Goal: Navigation & Orientation: Find specific page/section

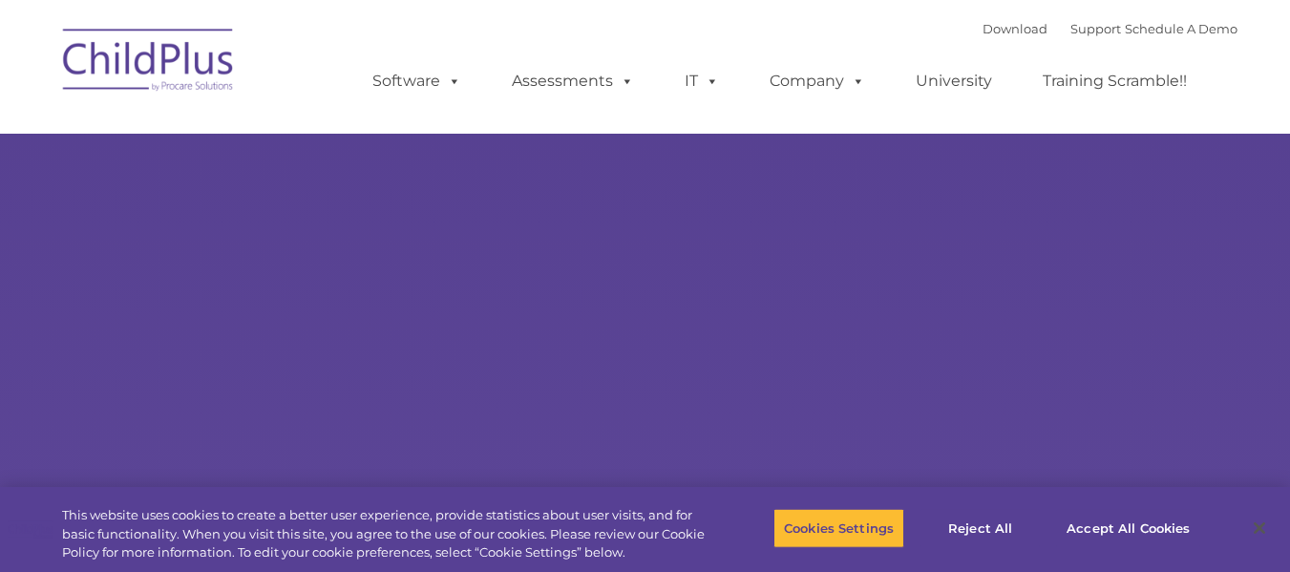
select select "MEDIUM"
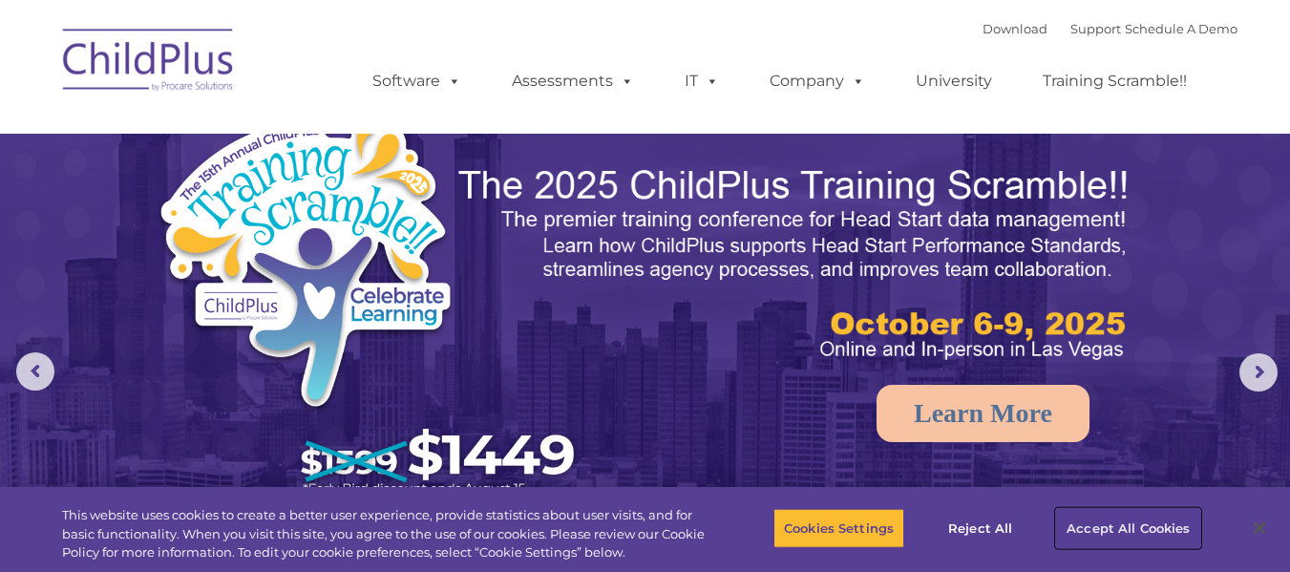
click at [1113, 537] on button "Accept All Cookies" at bounding box center [1128, 528] width 144 height 40
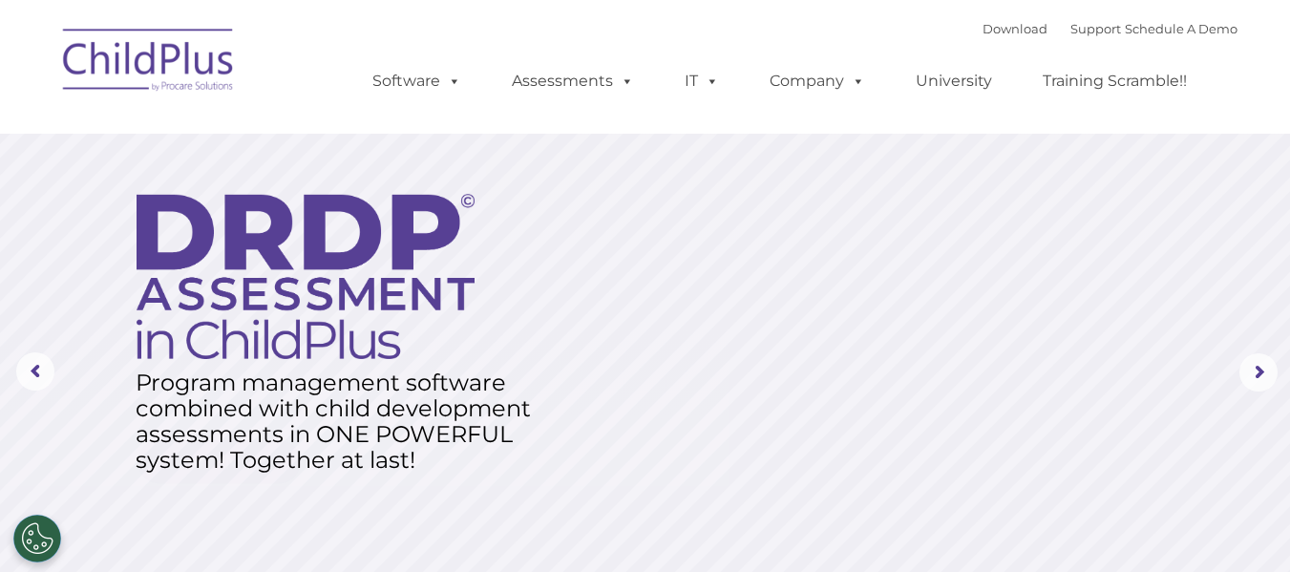
click at [138, 56] on img at bounding box center [148, 62] width 191 height 95
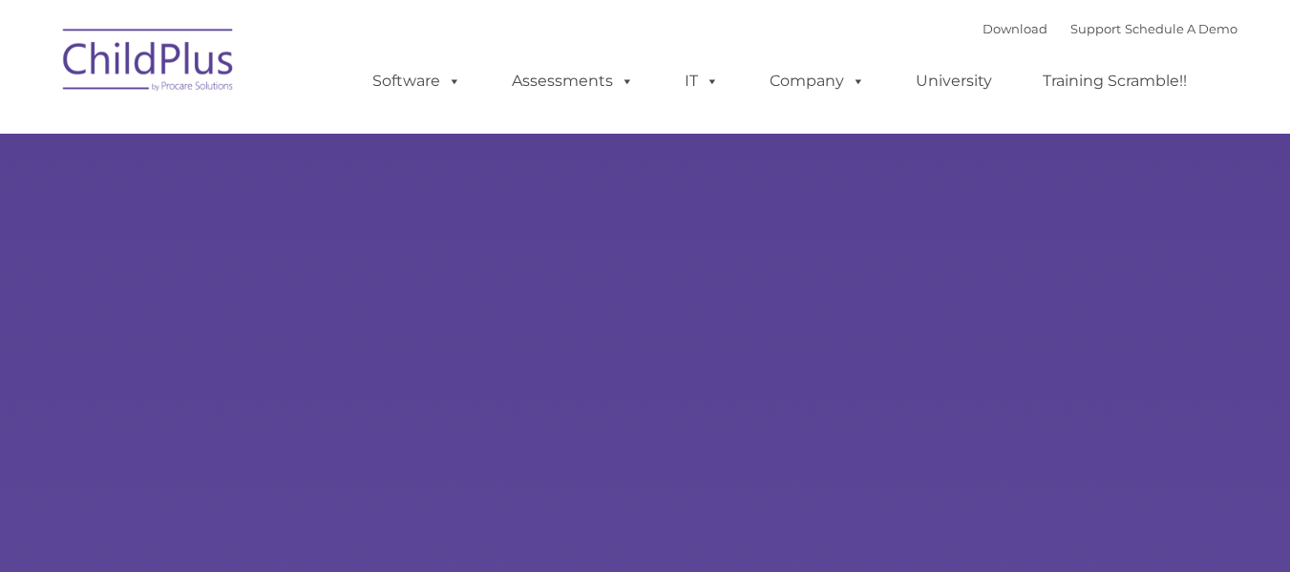
type input ""
select select "MEDIUM"
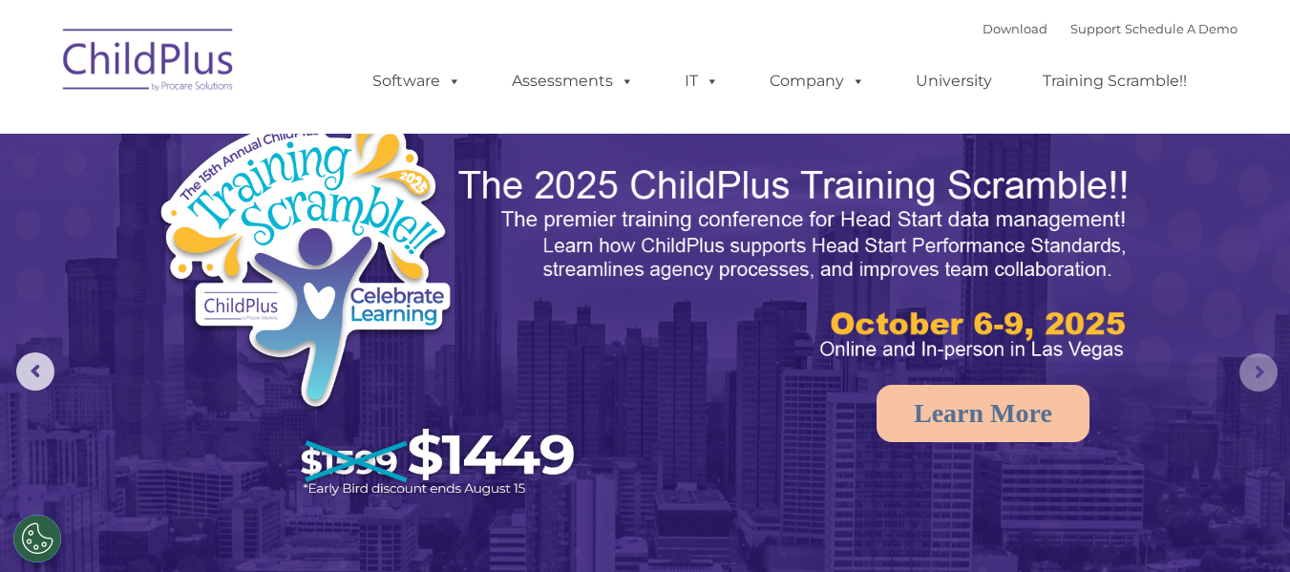
click at [1253, 370] on rs-arrow at bounding box center [1258, 372] width 38 height 38
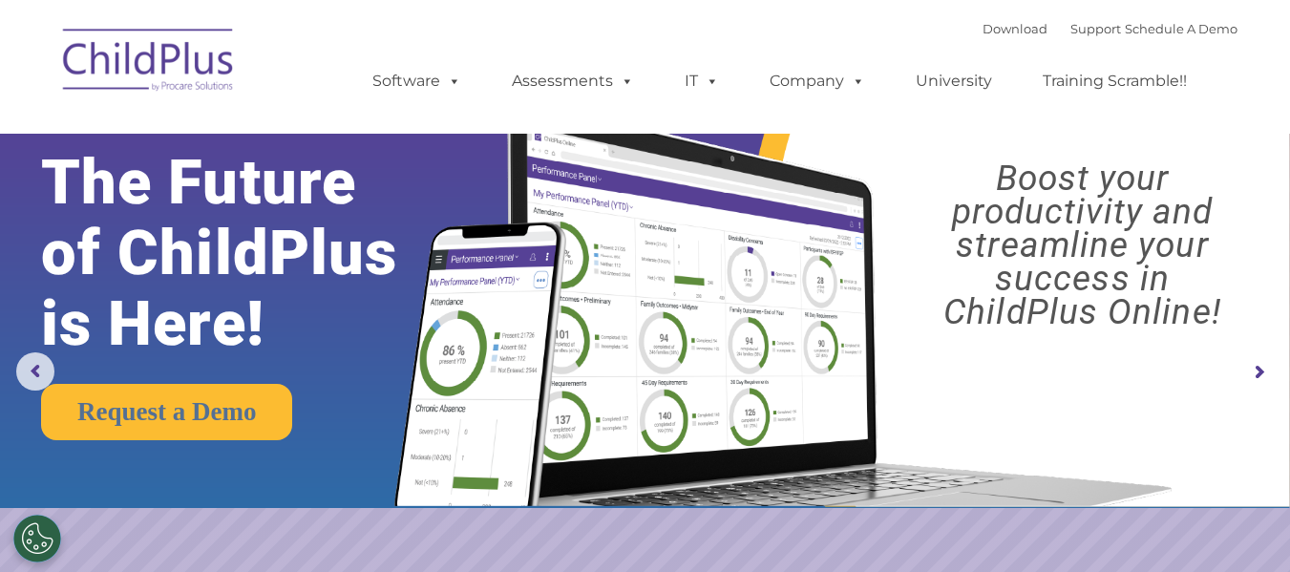
click at [1253, 370] on rs-arrow at bounding box center [1258, 372] width 38 height 38
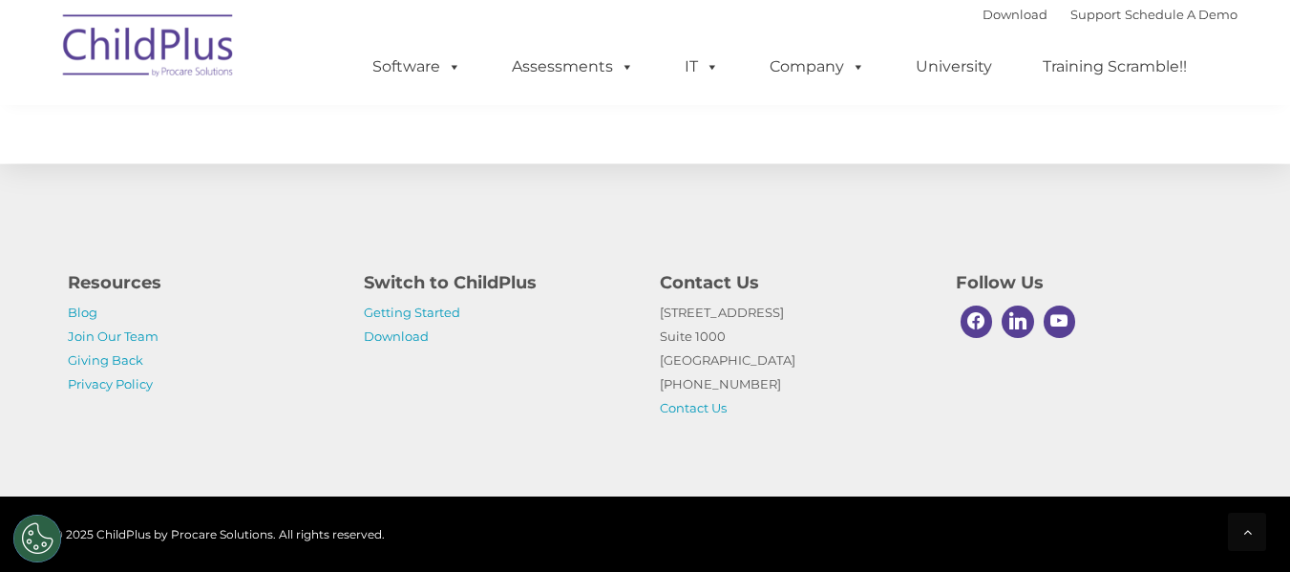
scroll to position [2293, 0]
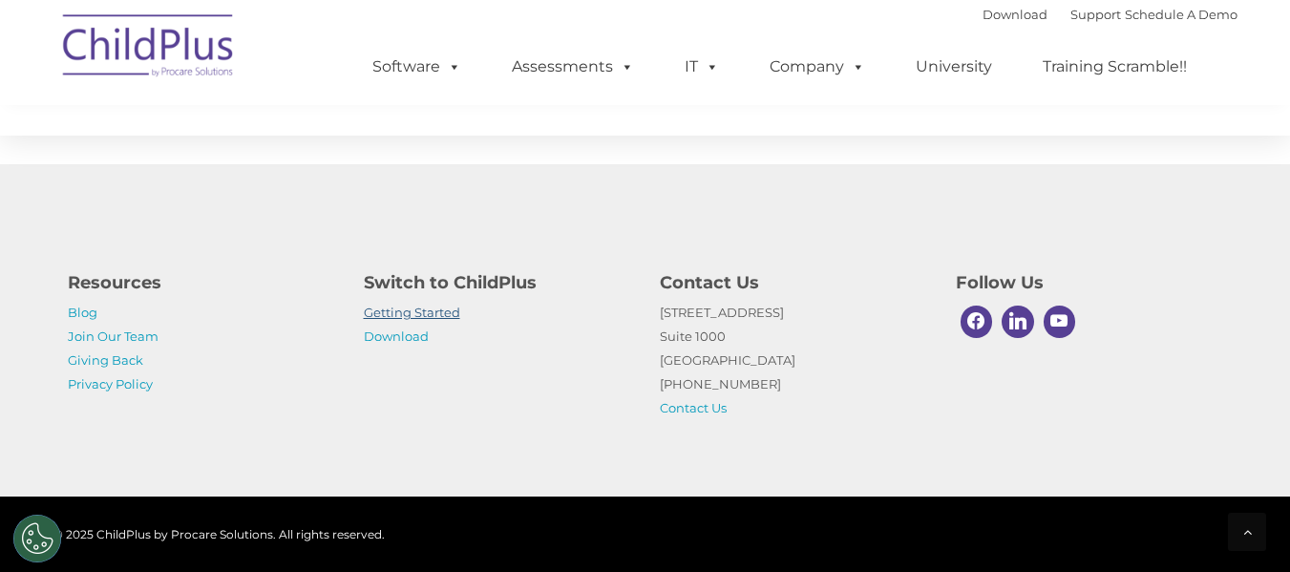
click at [424, 315] on link "Getting Started" at bounding box center [412, 312] width 96 height 15
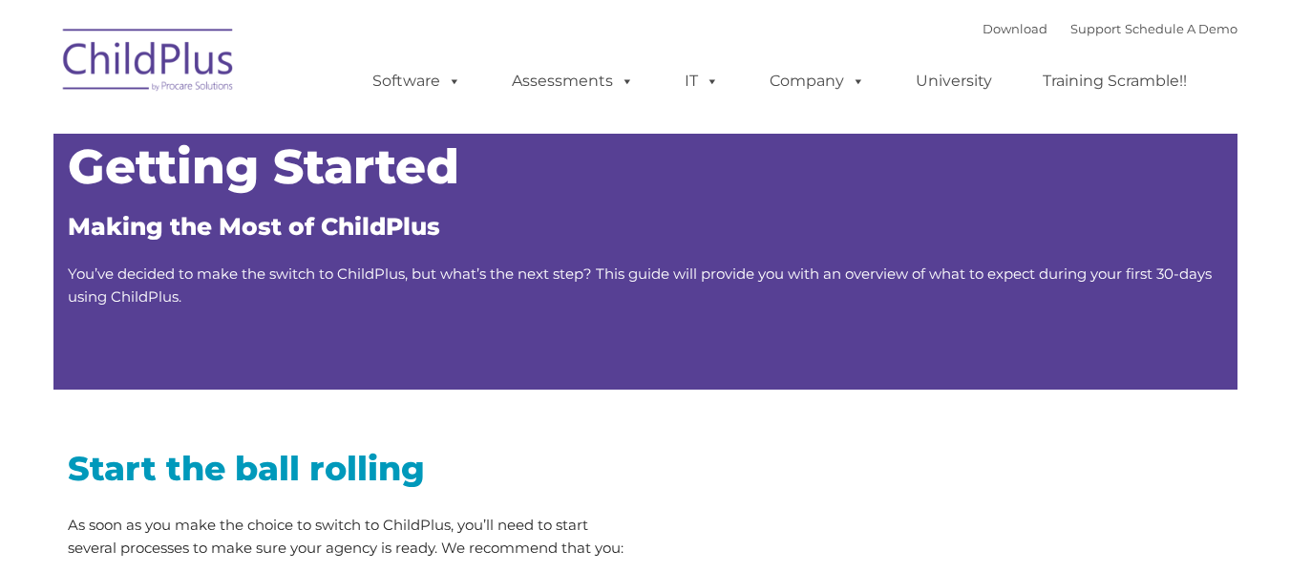
type input ""
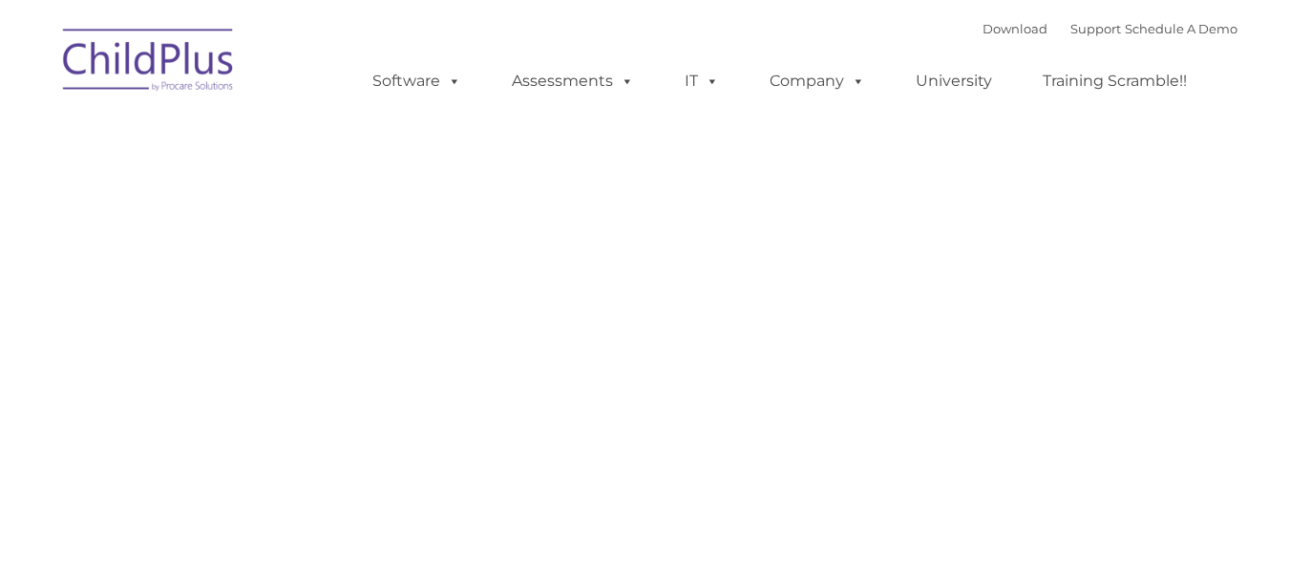
type input ""
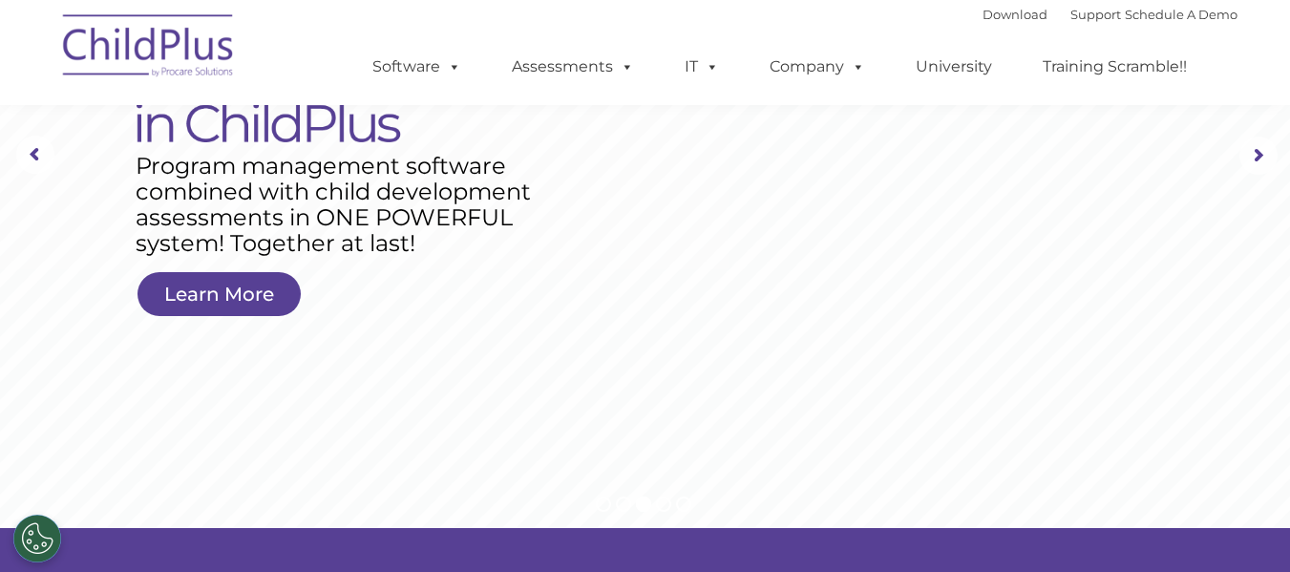
scroll to position [187, 0]
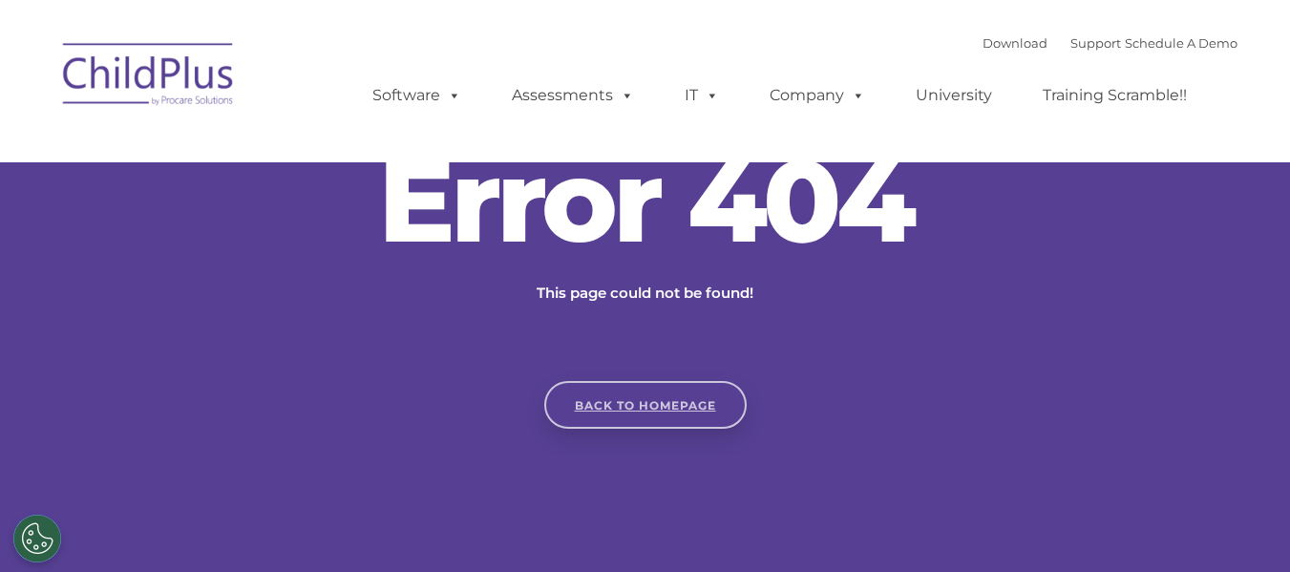
click at [633, 396] on link "Back to homepage" at bounding box center [645, 405] width 202 height 48
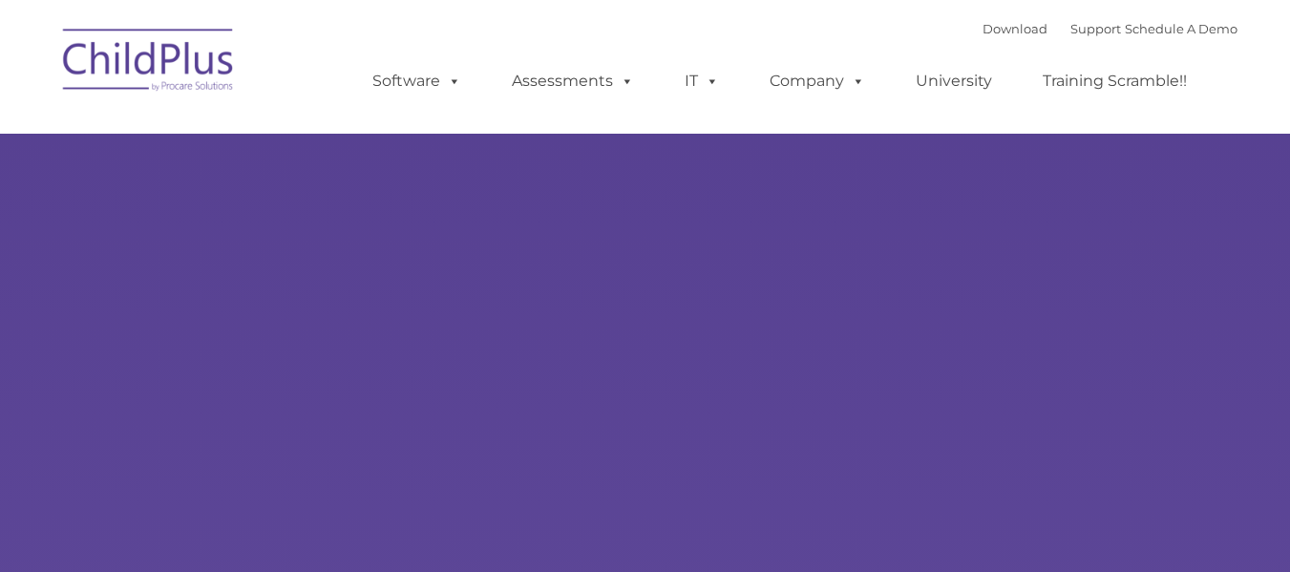
type input ""
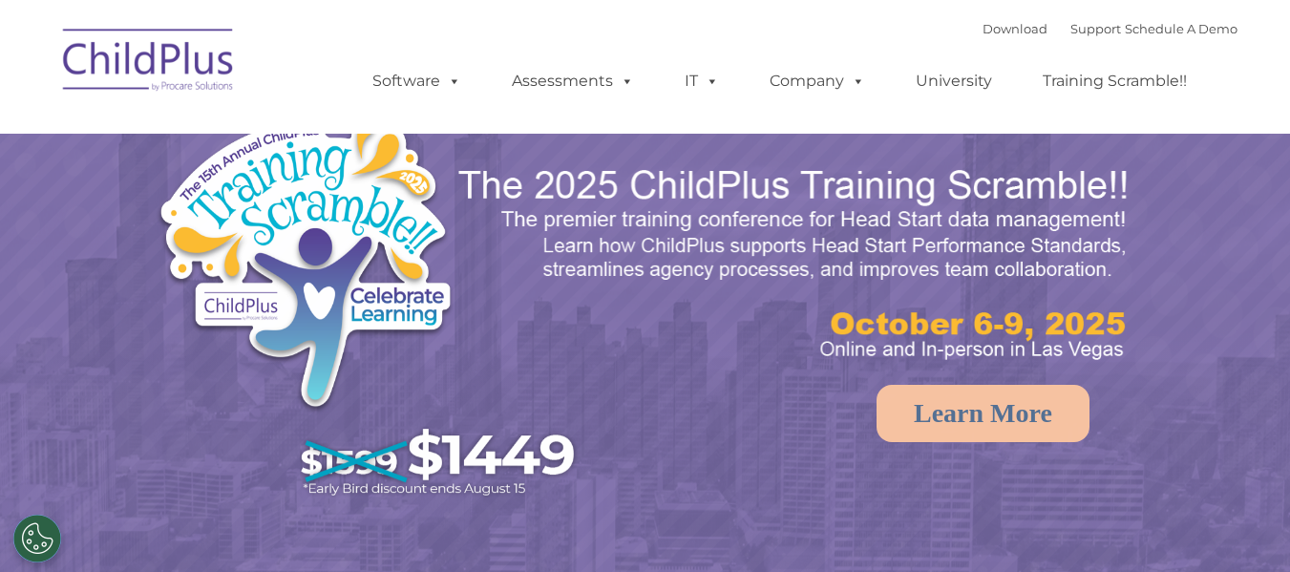
select select "MEDIUM"
